Goal: Task Accomplishment & Management: Use online tool/utility

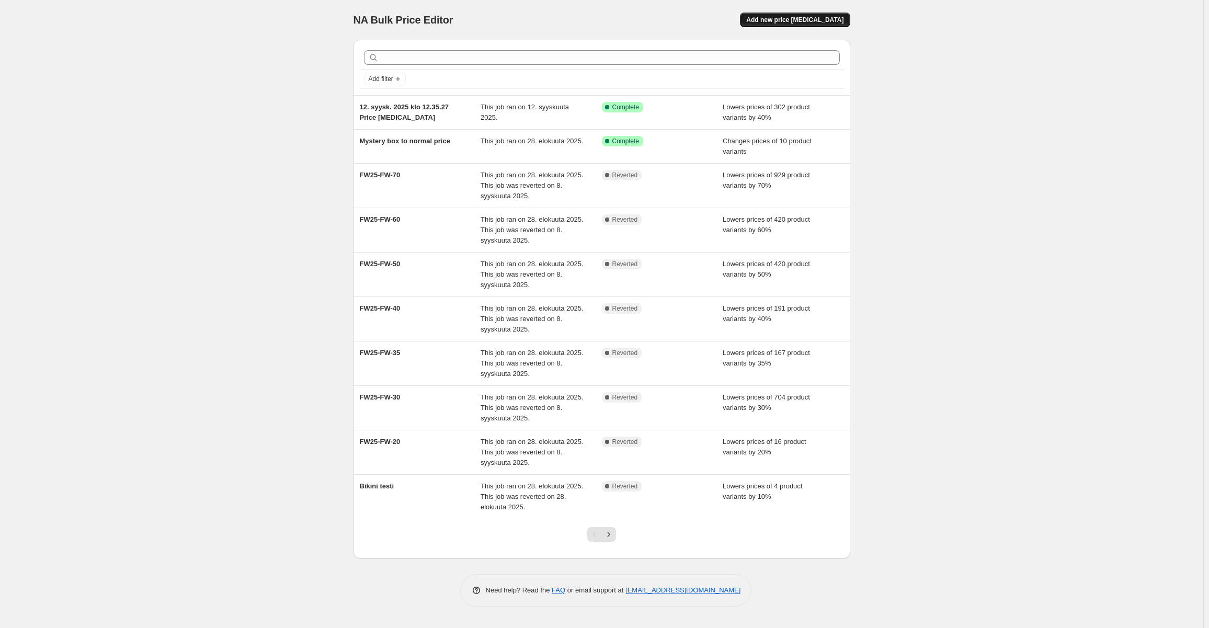
click at [795, 23] on span "Add new price [MEDICAL_DATA]" at bounding box center [794, 20] width 97 height 8
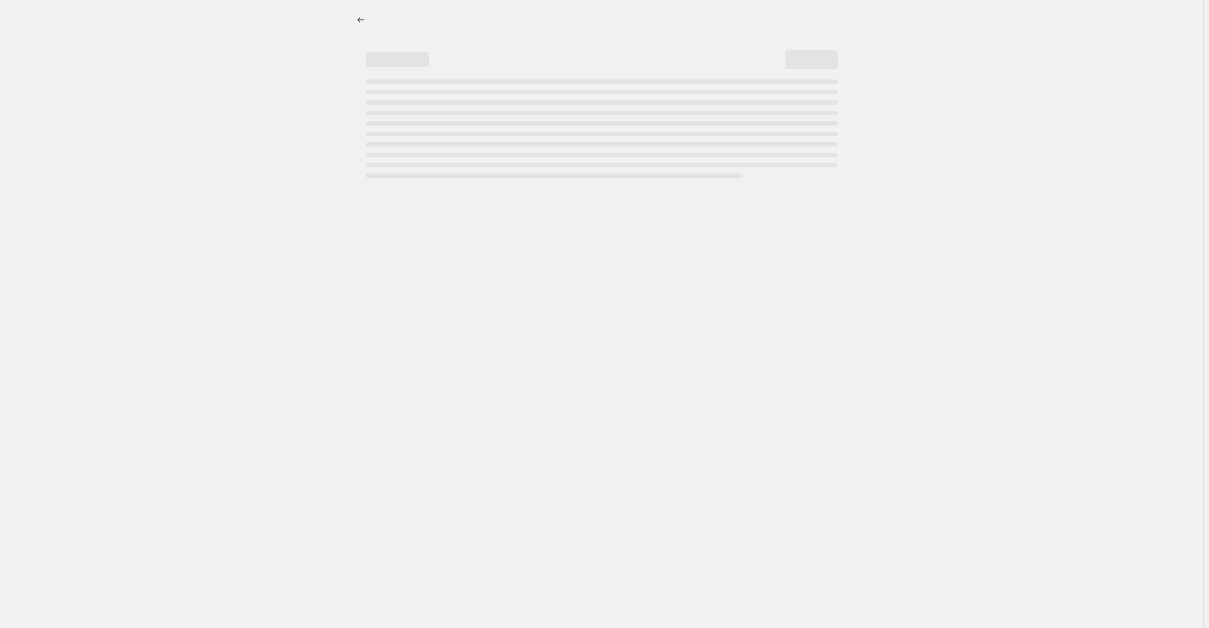
select select "percentage"
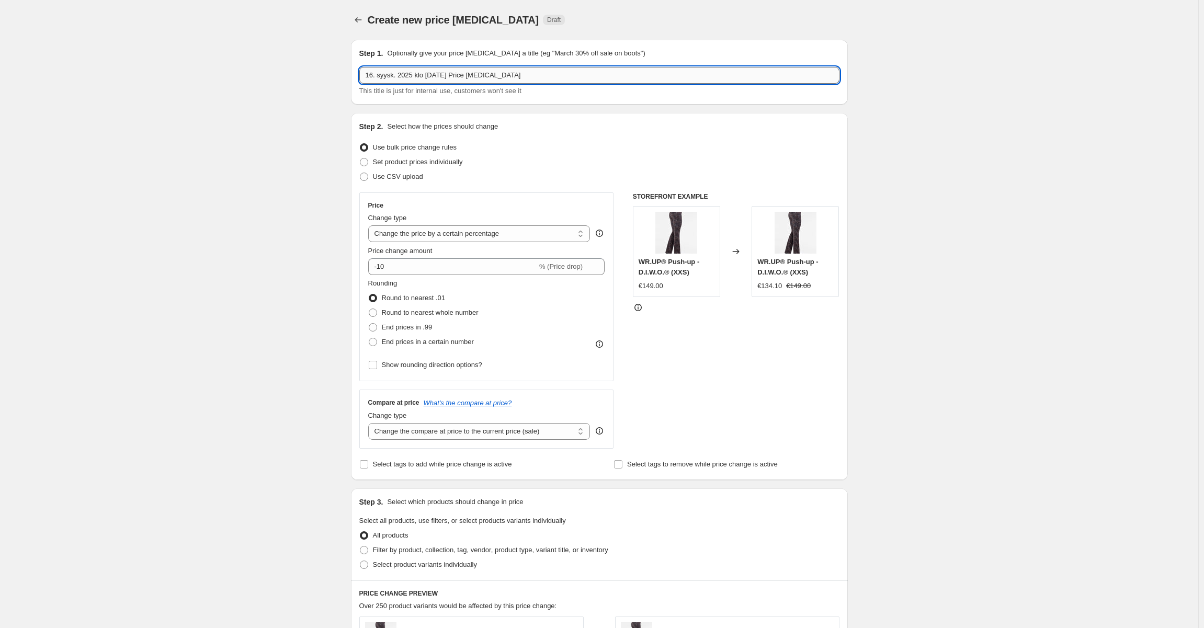
click at [503, 72] on input "16. syysk. 2025 klo [DATE] Price [MEDICAL_DATA]" at bounding box center [599, 75] width 480 height 17
click at [501, 68] on input "Norja" at bounding box center [599, 75] width 480 height 17
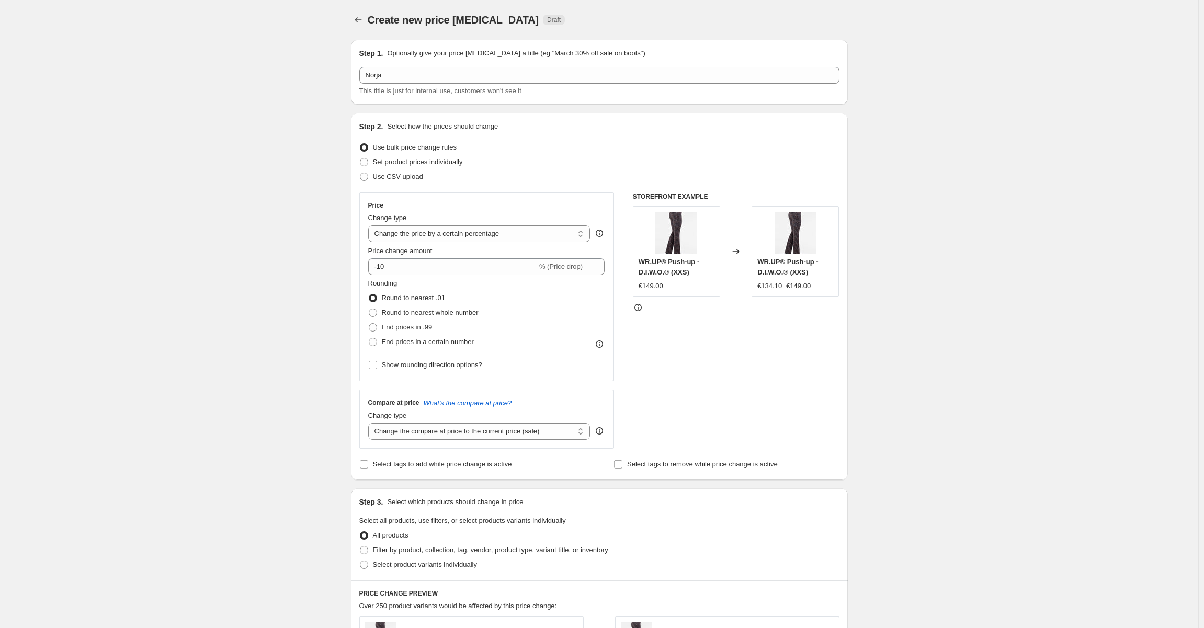
click at [309, 72] on div "Create new price [MEDICAL_DATA]. This page is ready Create new price [MEDICAL_D…" at bounding box center [599, 552] width 1198 height 1104
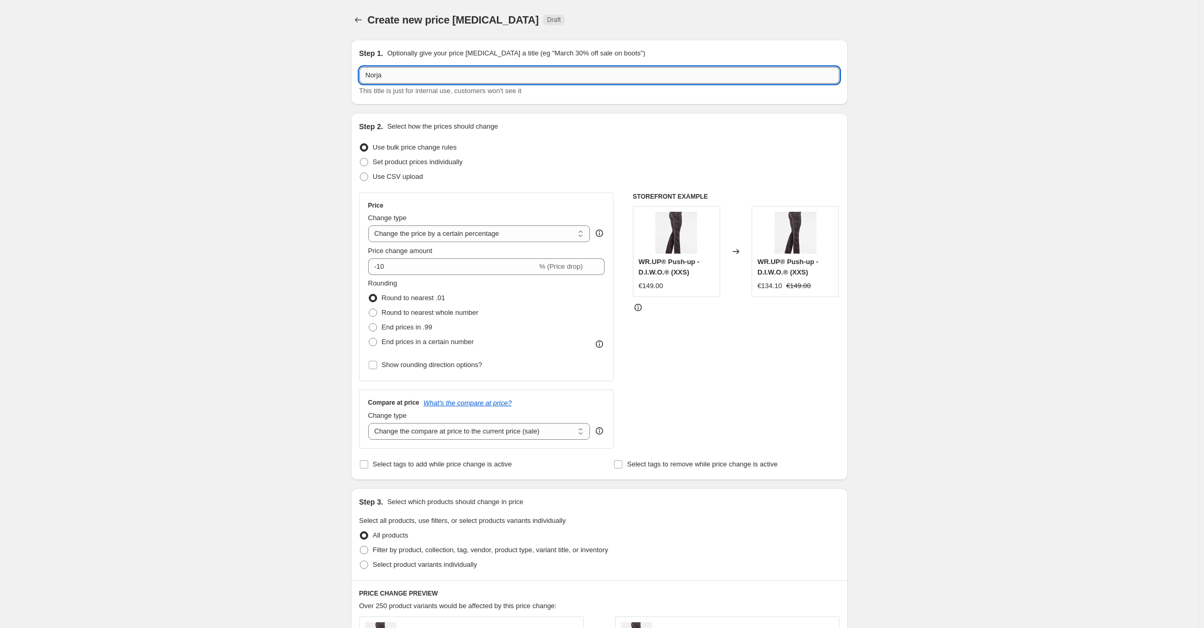
click at [389, 69] on input "Norja" at bounding box center [599, 75] width 480 height 17
click at [267, 66] on div "Create new price [MEDICAL_DATA]. This page is ready Create new price [MEDICAL_D…" at bounding box center [599, 552] width 1198 height 1104
click at [413, 77] on input "Norja" at bounding box center [599, 75] width 480 height 17
type input "Norja snug hinta muutos"
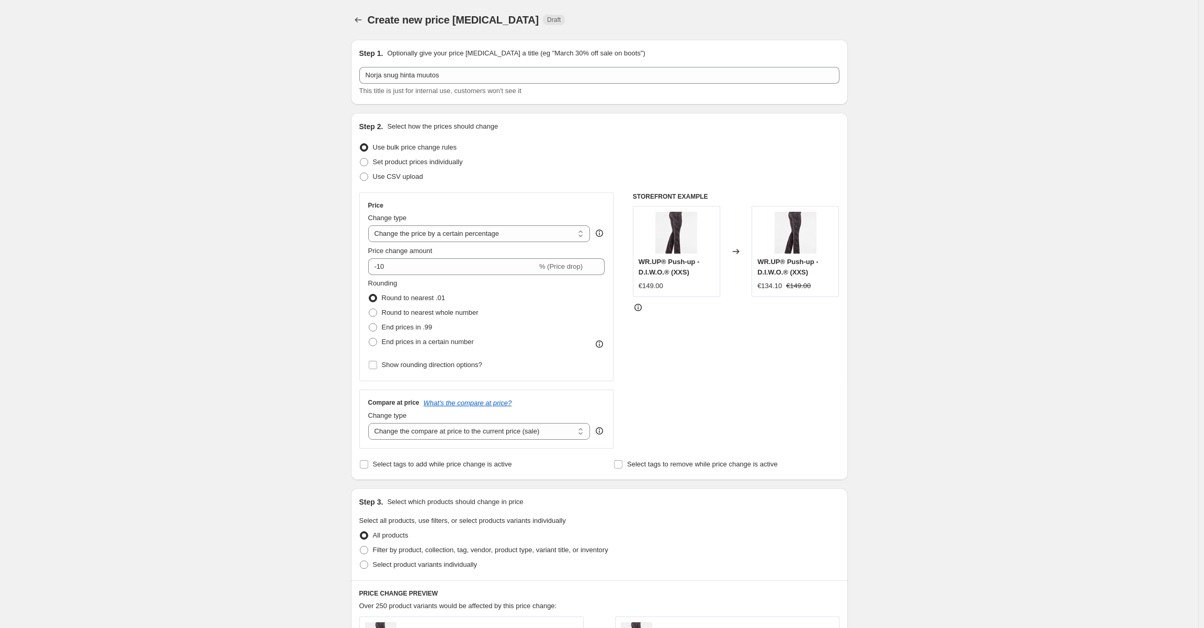
drag, startPoint x: 324, startPoint y: 145, endPoint x: 351, endPoint y: 172, distance: 38.1
click at [323, 145] on div "Create new price [MEDICAL_DATA]. This page is ready Create new price [MEDICAL_D…" at bounding box center [599, 552] width 1198 height 1104
click at [437, 232] on select "Change the price to a certain amount Change the price by a certain amount Chang…" at bounding box center [479, 233] width 222 height 17
select select "pcap"
click at [370, 225] on select "Change the price to a certain amount Change the price by a certain amount Chang…" at bounding box center [479, 233] width 222 height 17
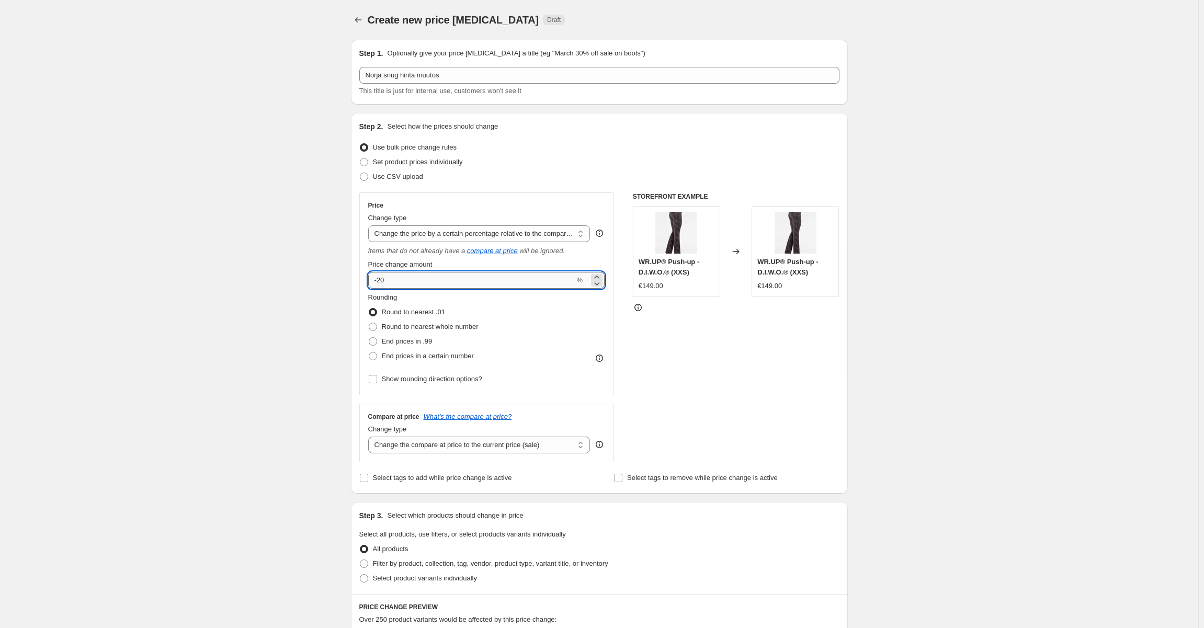
click at [490, 283] on input "-20" at bounding box center [471, 280] width 207 height 17
type input "-2"
type input "-40"
click at [309, 280] on div "Create new price [MEDICAL_DATA]. This page is ready Create new price [MEDICAL_D…" at bounding box center [599, 559] width 1198 height 1118
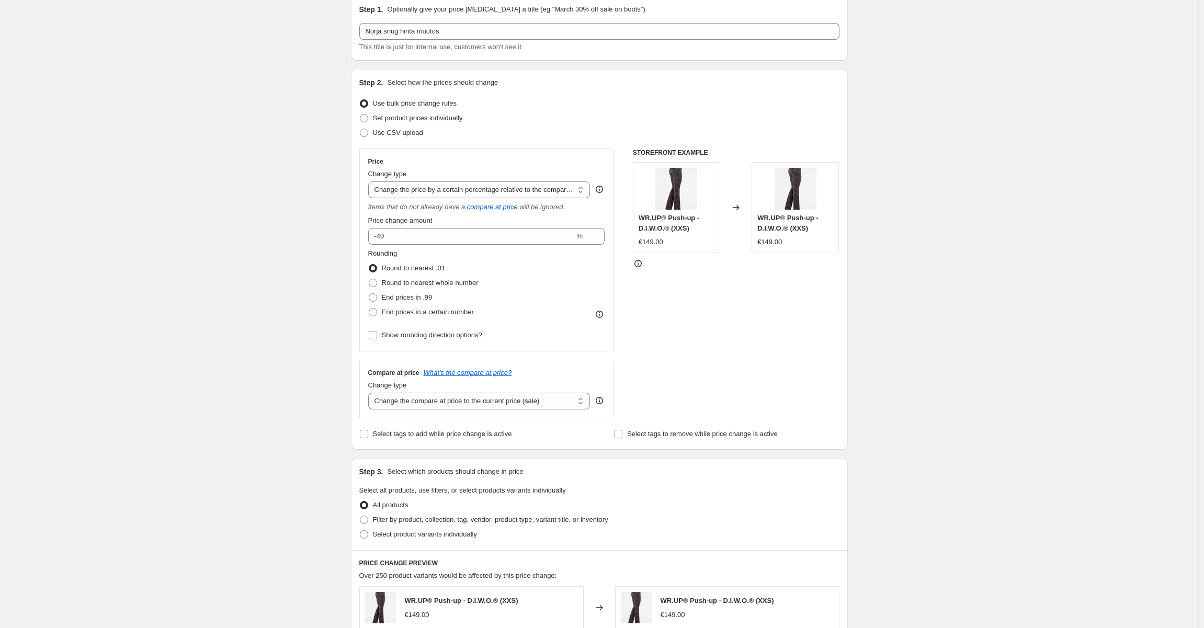
scroll to position [105, 0]
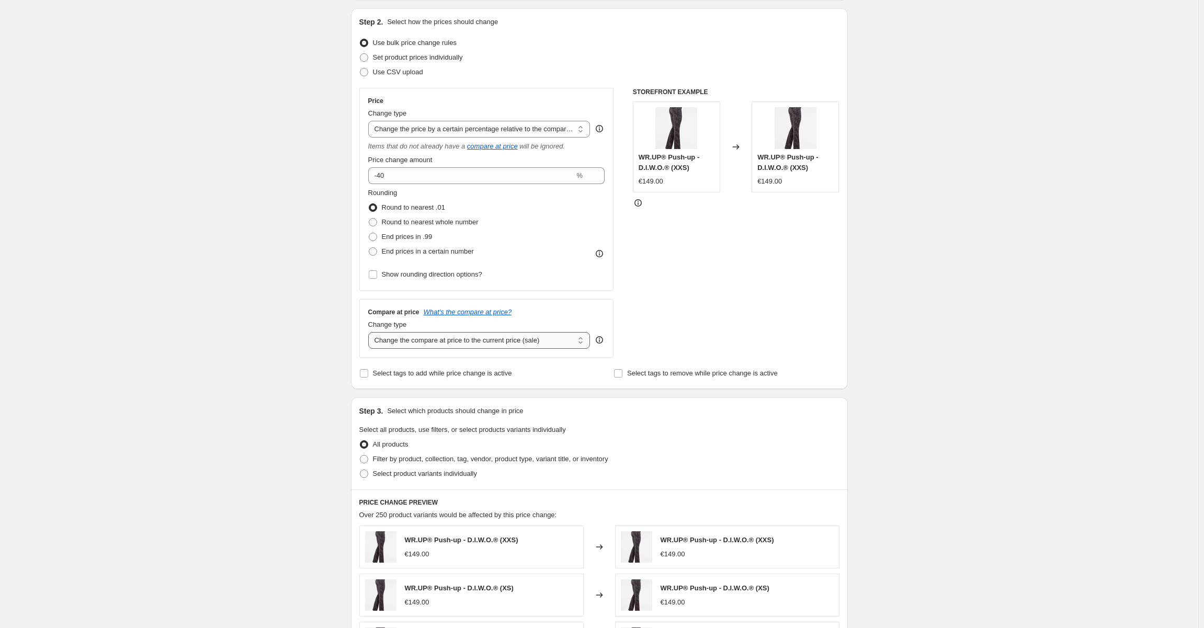
click at [557, 336] on select "Change the compare at price to the current price (sale) Change the compare at p…" at bounding box center [479, 340] width 222 height 17
select select "no_change"
click at [370, 332] on select "Change the compare at price to the current price (sale) Change the compare at p…" at bounding box center [479, 340] width 222 height 17
click at [297, 319] on div "Create new price [MEDICAL_DATA]. This page is ready Create new price [MEDICAL_D…" at bounding box center [599, 454] width 1198 height 1118
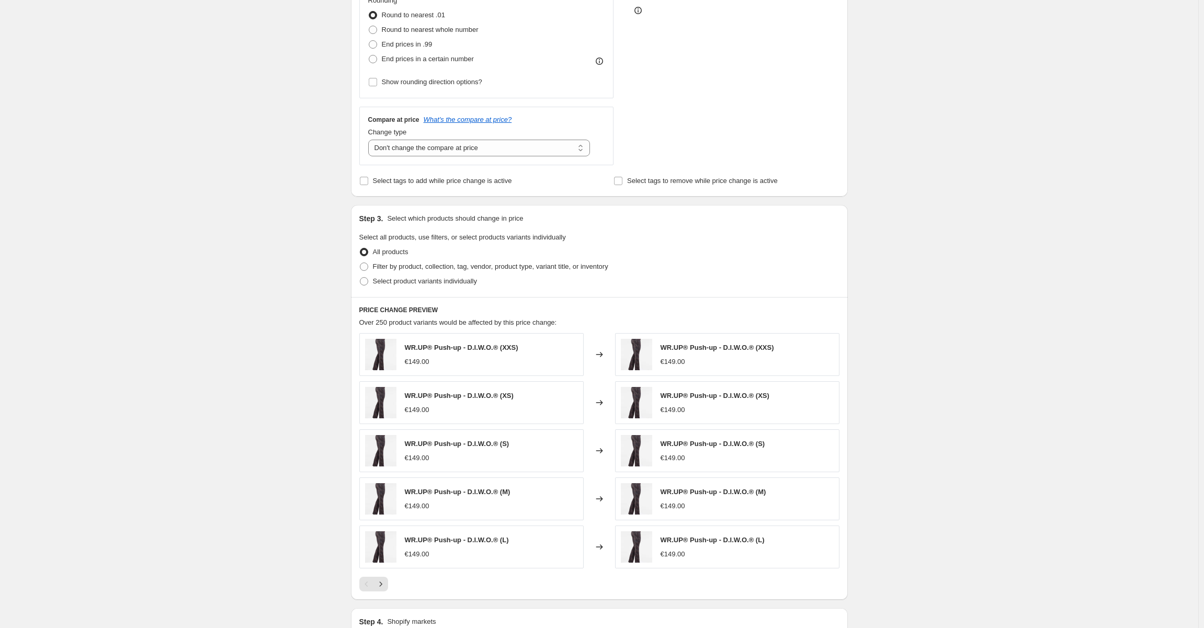
scroll to position [418, 0]
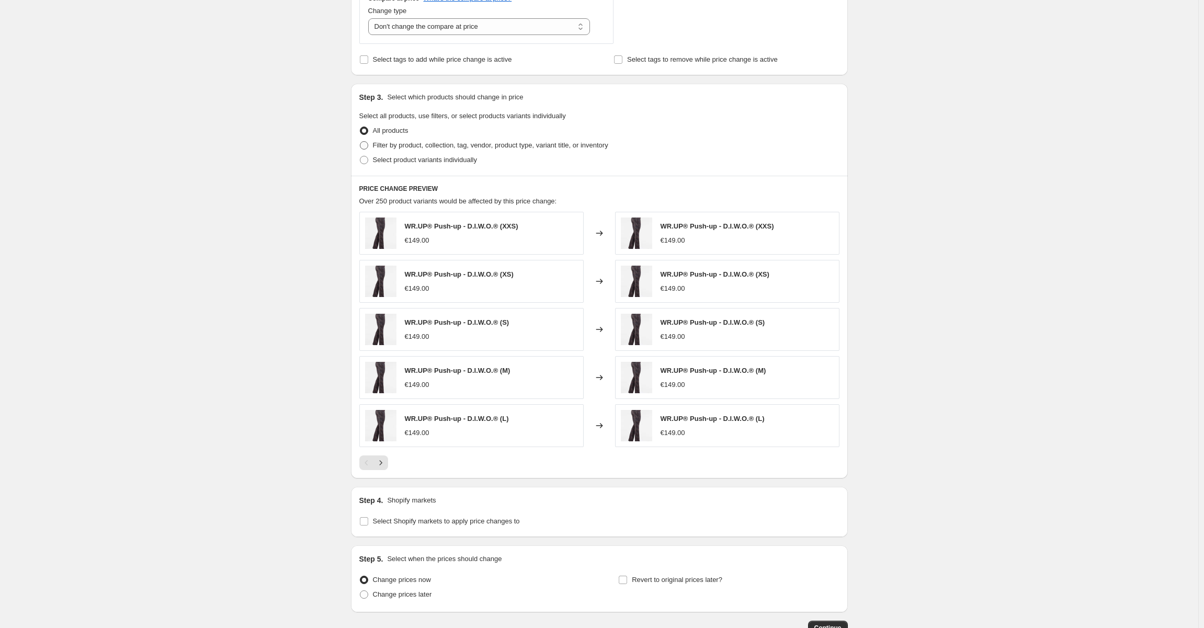
click at [487, 145] on span "Filter by product, collection, tag, vendor, product type, variant title, or inv…" at bounding box center [490, 145] width 235 height 8
click at [360, 142] on input "Filter by product, collection, tag, vendor, product type, variant title, or inv…" at bounding box center [360, 141] width 1 height 1
radio input "true"
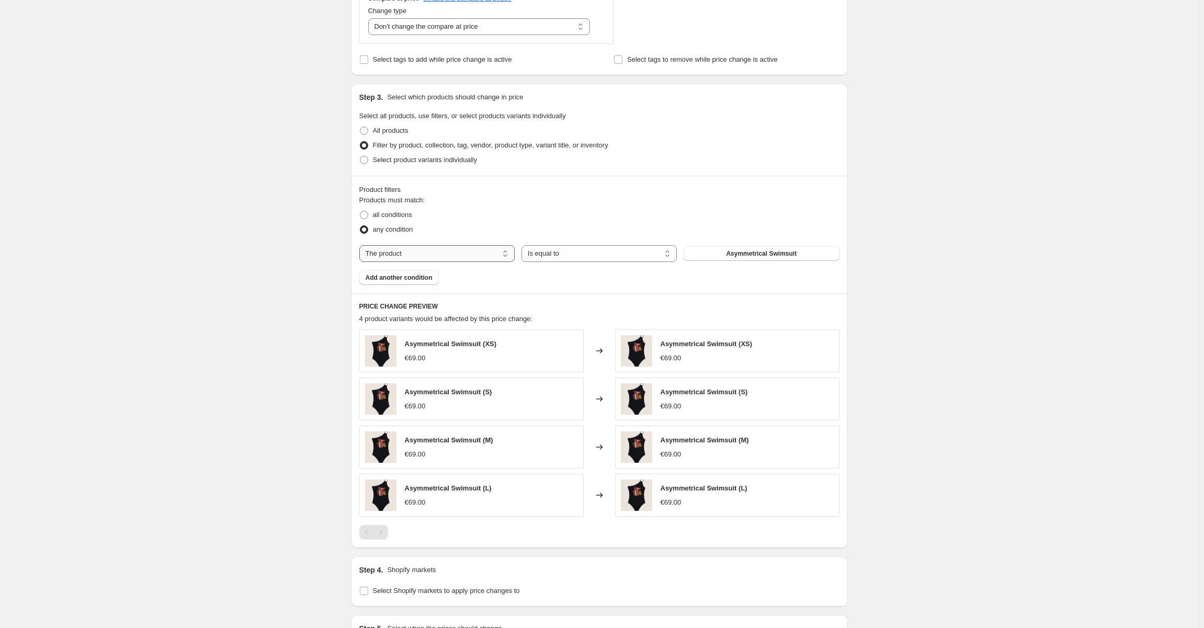
click at [500, 254] on select "The product The product's collection The product's tag The product's vendor The…" at bounding box center [436, 253] width 155 height 17
select select "collection"
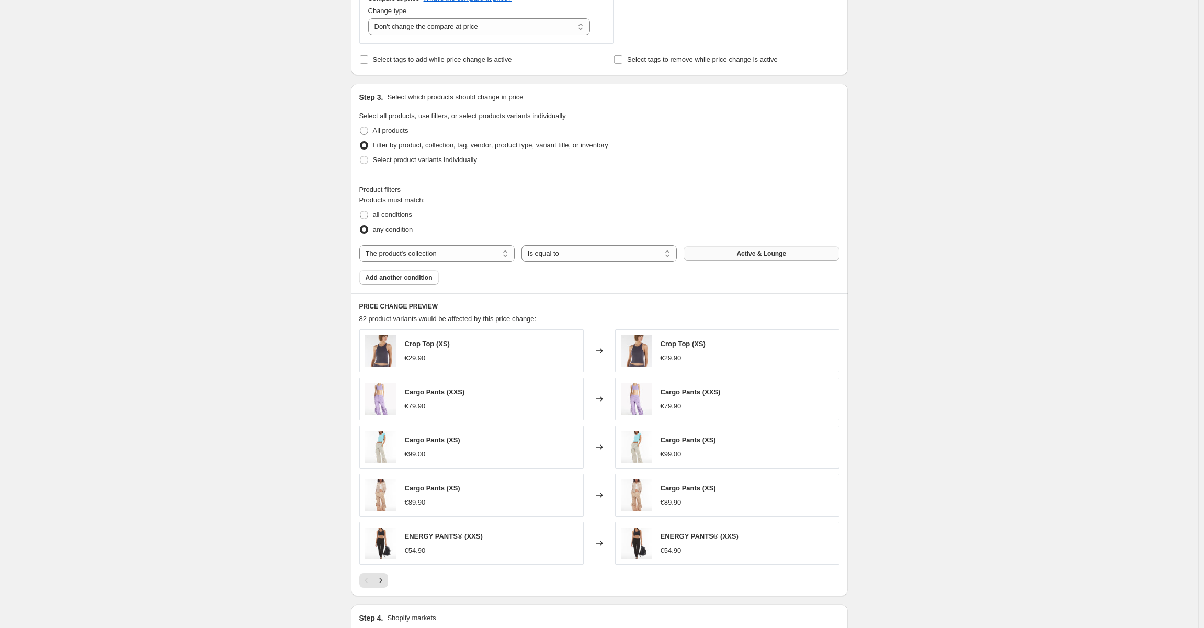
click at [763, 255] on span "Active & Lounge" at bounding box center [761, 253] width 50 height 8
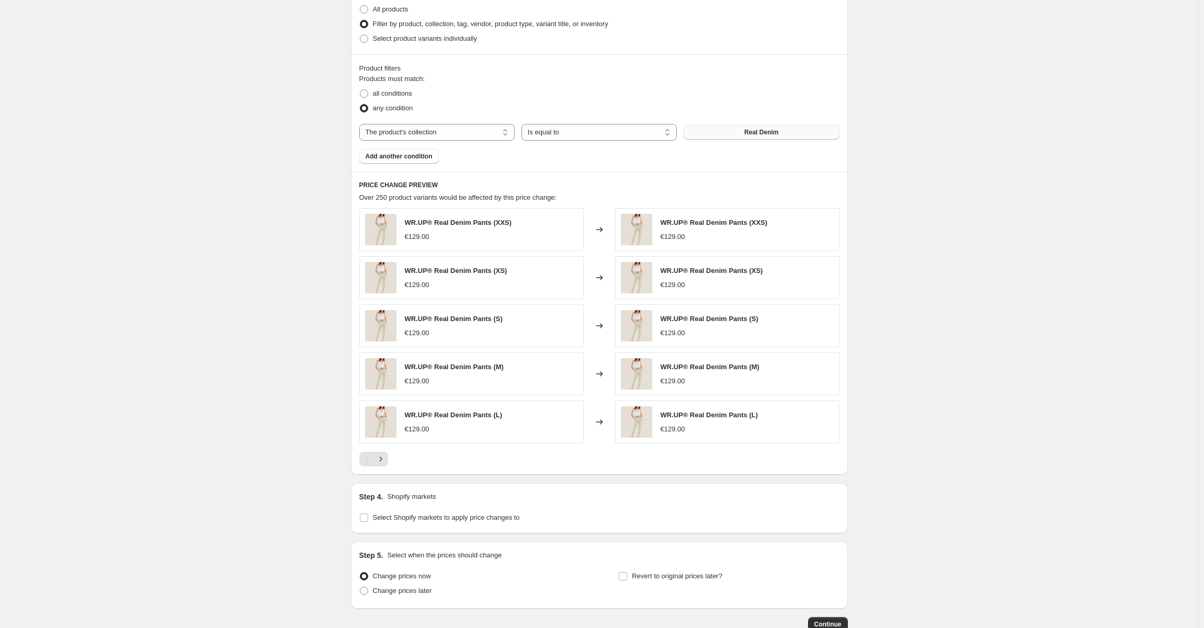
scroll to position [605, 0]
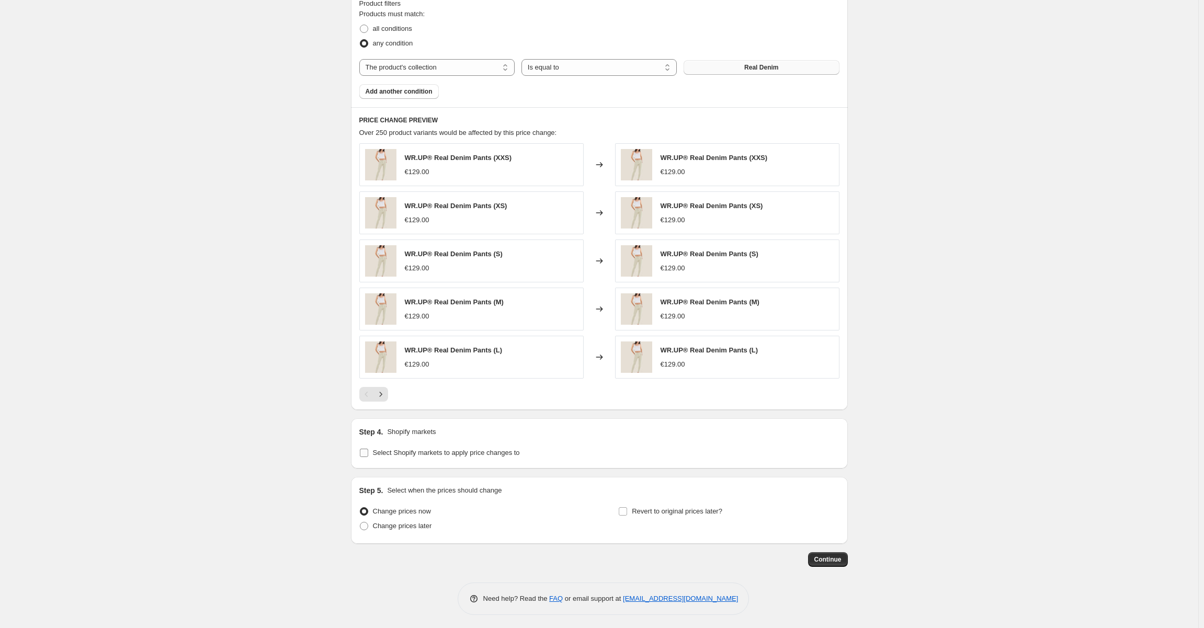
click at [383, 451] on span "Select Shopify markets to apply price changes to" at bounding box center [446, 453] width 147 height 8
click at [368, 451] on input "Select Shopify markets to apply price changes to" at bounding box center [364, 453] width 8 height 8
checkbox input "true"
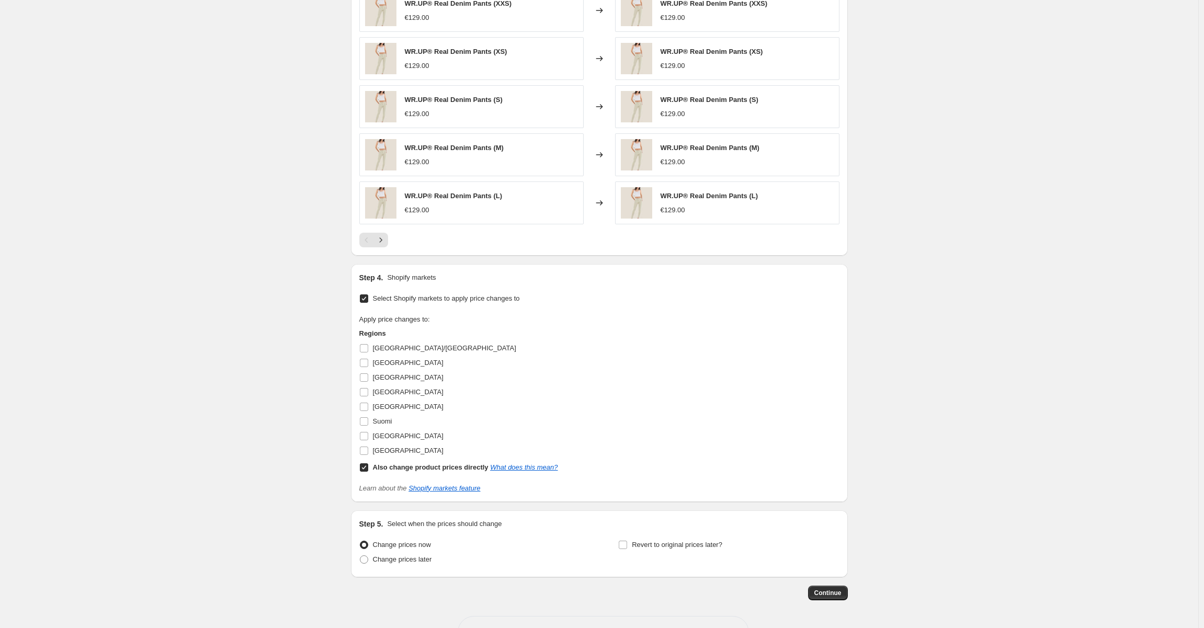
scroll to position [762, 0]
click at [362, 462] on input "Also change product prices directly What does this mean?" at bounding box center [364, 465] width 8 height 8
checkbox input "false"
click at [365, 371] on input "[GEOGRAPHIC_DATA]" at bounding box center [364, 375] width 8 height 8
checkbox input "true"
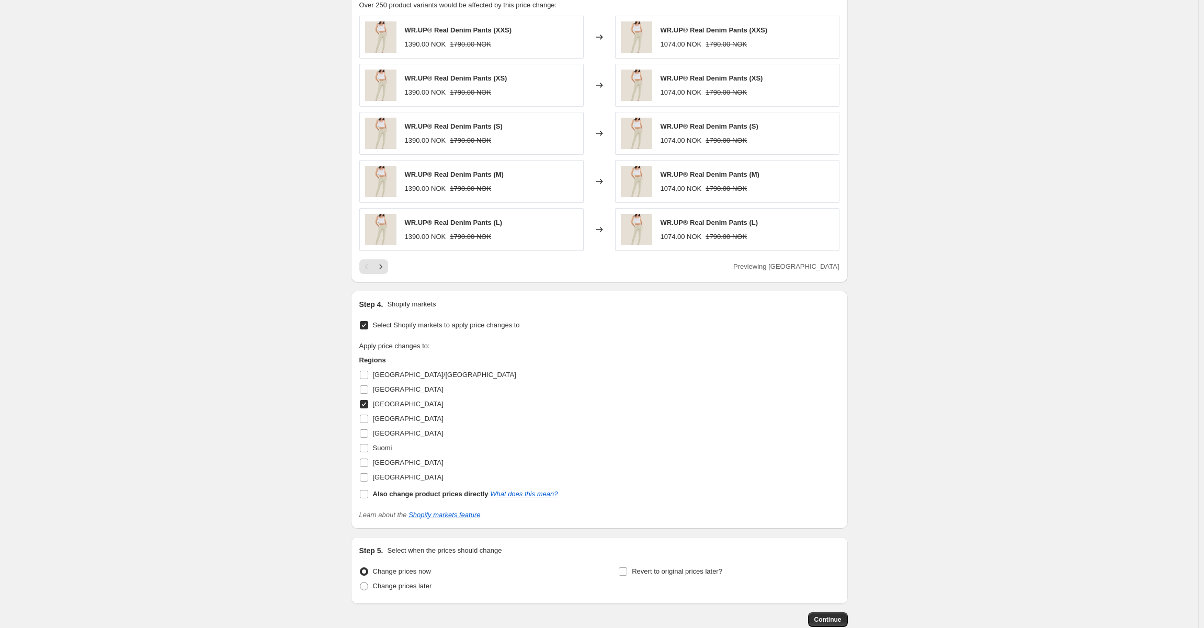
scroll to position [792, 0]
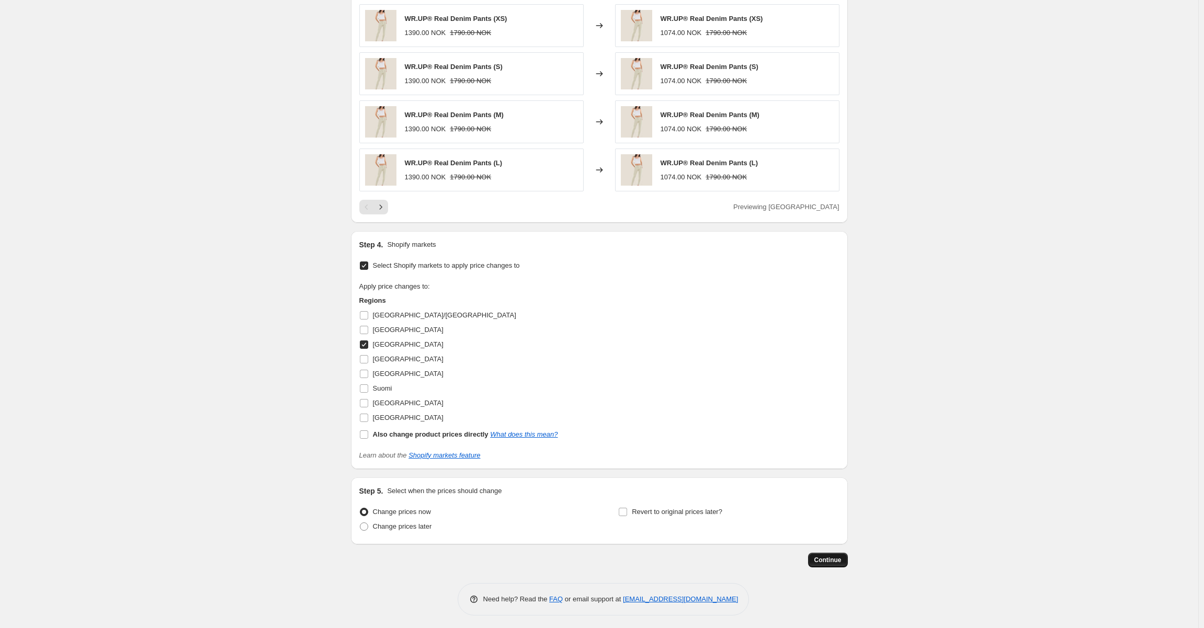
click at [816, 553] on button "Continue" at bounding box center [828, 560] width 40 height 15
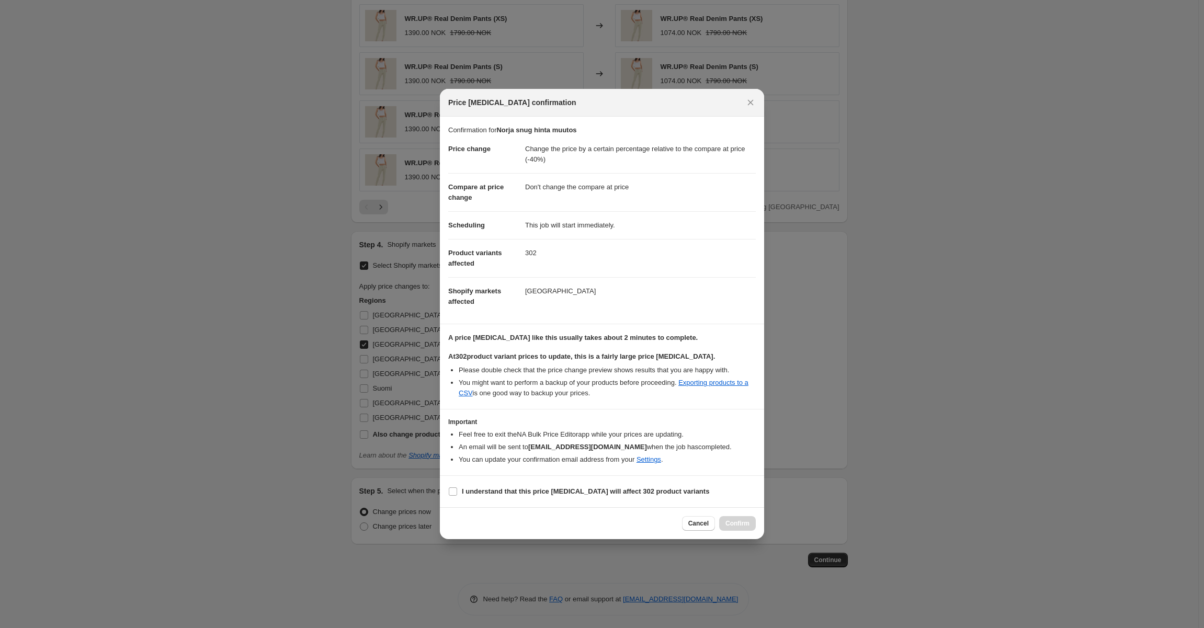
click at [446, 487] on section "I understand that this price [MEDICAL_DATA] will affect 302 product variants" at bounding box center [602, 491] width 324 height 31
click at [451, 491] on input "I understand that this price [MEDICAL_DATA] will affect 302 product variants" at bounding box center [453, 491] width 8 height 8
checkbox input "true"
click at [732, 517] on button "Confirm" at bounding box center [737, 523] width 37 height 15
